Goal: Transaction & Acquisition: Purchase product/service

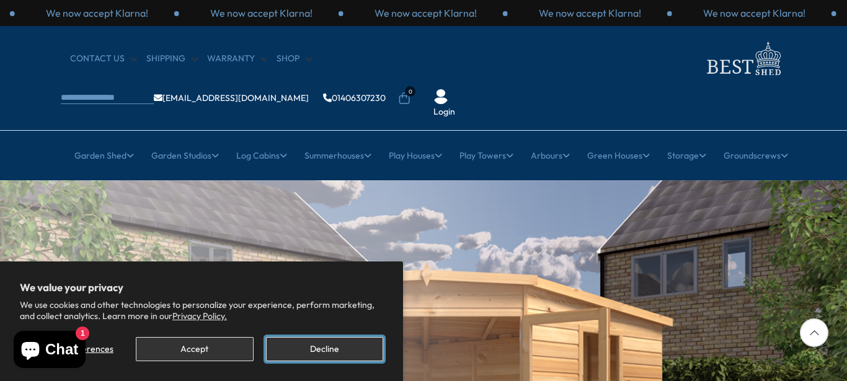
click at [351, 349] on button "Decline" at bounding box center [324, 349] width 117 height 24
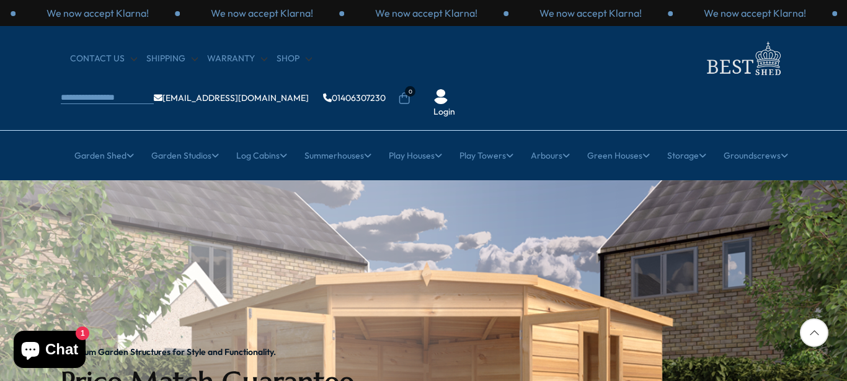
click at [809, 336] on icon at bounding box center [814, 333] width 29 height 29
click at [815, 332] on div at bounding box center [814, 333] width 29 height 29
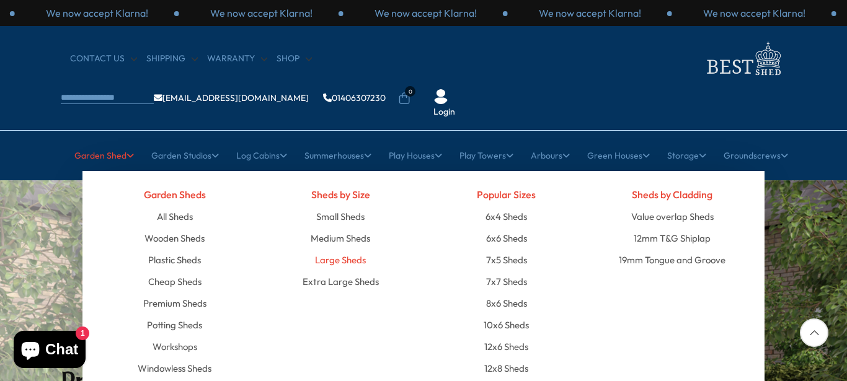
click at [338, 249] on link "Large Sheds" at bounding box center [340, 260] width 51 height 22
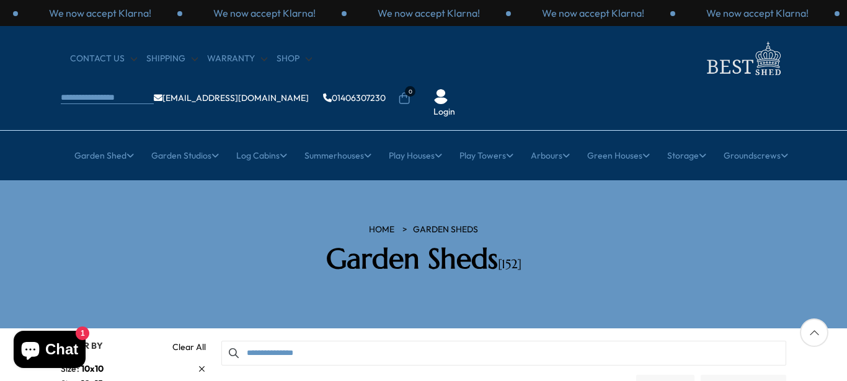
click at [158, 131] on div "× Garden Shed Garden Sheds All Sheds Wooden Sheds 6ft 8ft" at bounding box center [423, 156] width 847 height 50
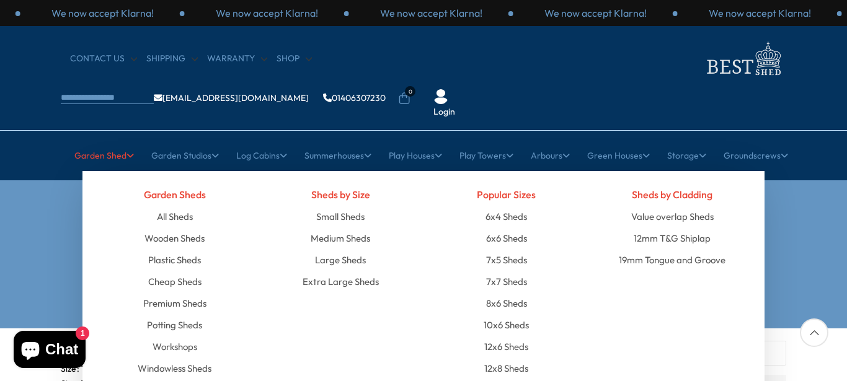
click at [127, 151] on icon at bounding box center [130, 155] width 7 height 9
click at [164, 206] on link "All Sheds" at bounding box center [175, 217] width 36 height 22
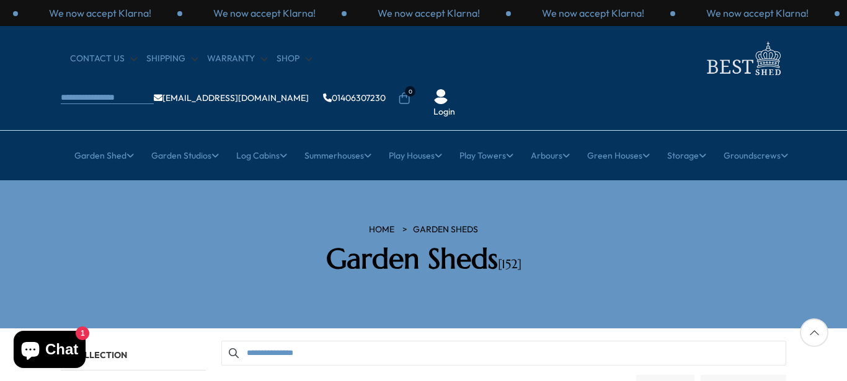
click at [813, 332] on div at bounding box center [814, 333] width 29 height 29
